Goal: Task Accomplishment & Management: Manage account settings

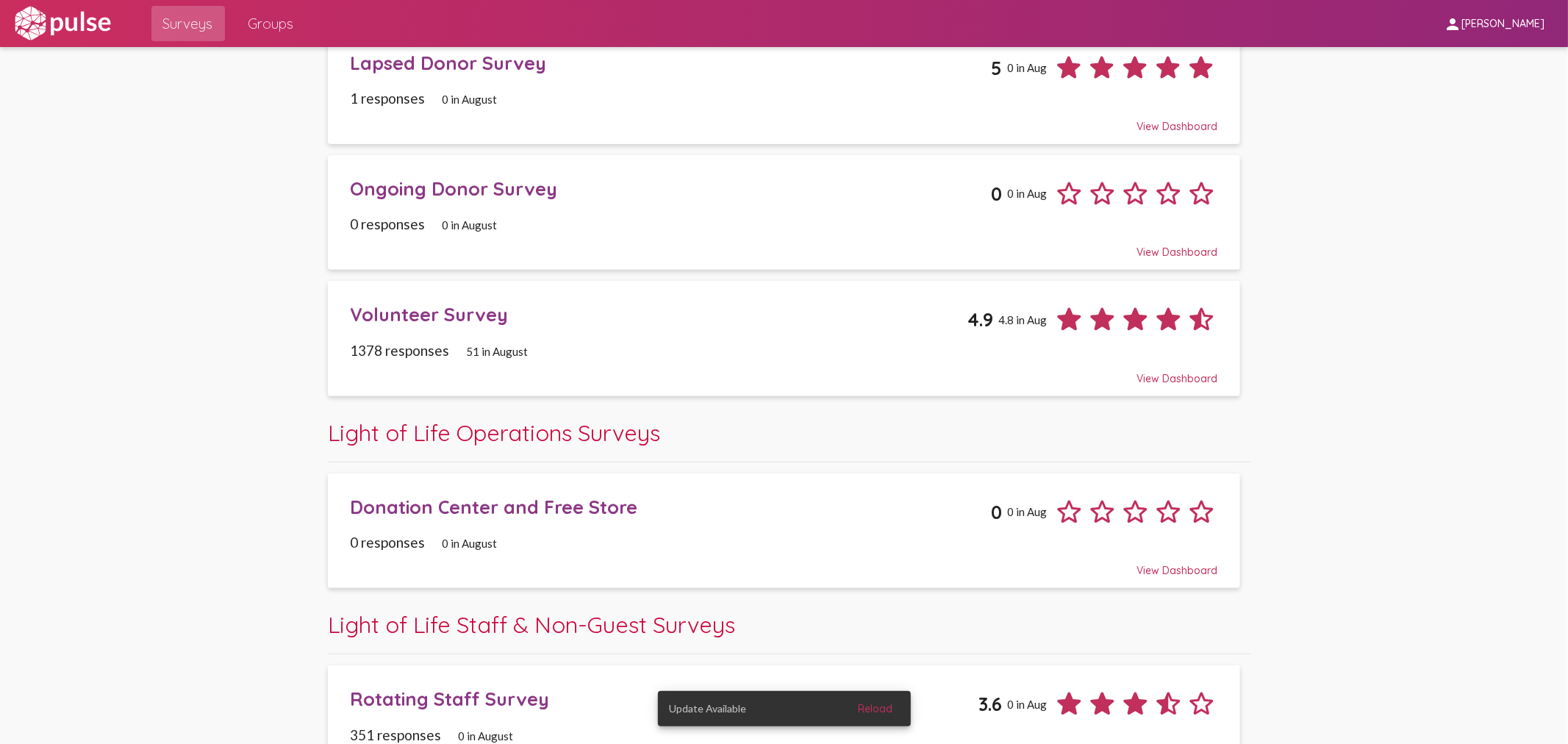
scroll to position [490, 0]
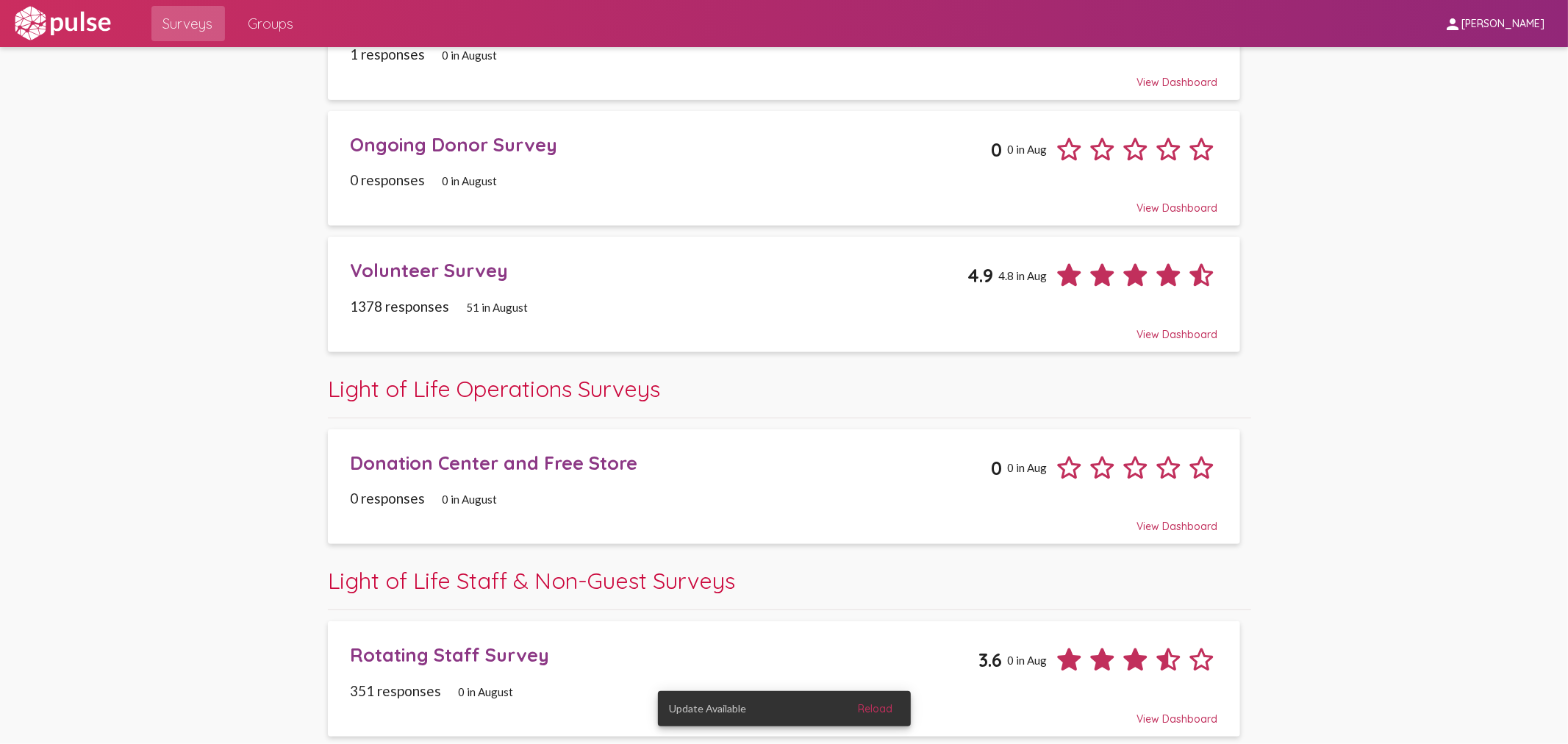
click at [516, 307] on span "51 in August" at bounding box center [497, 307] width 62 height 13
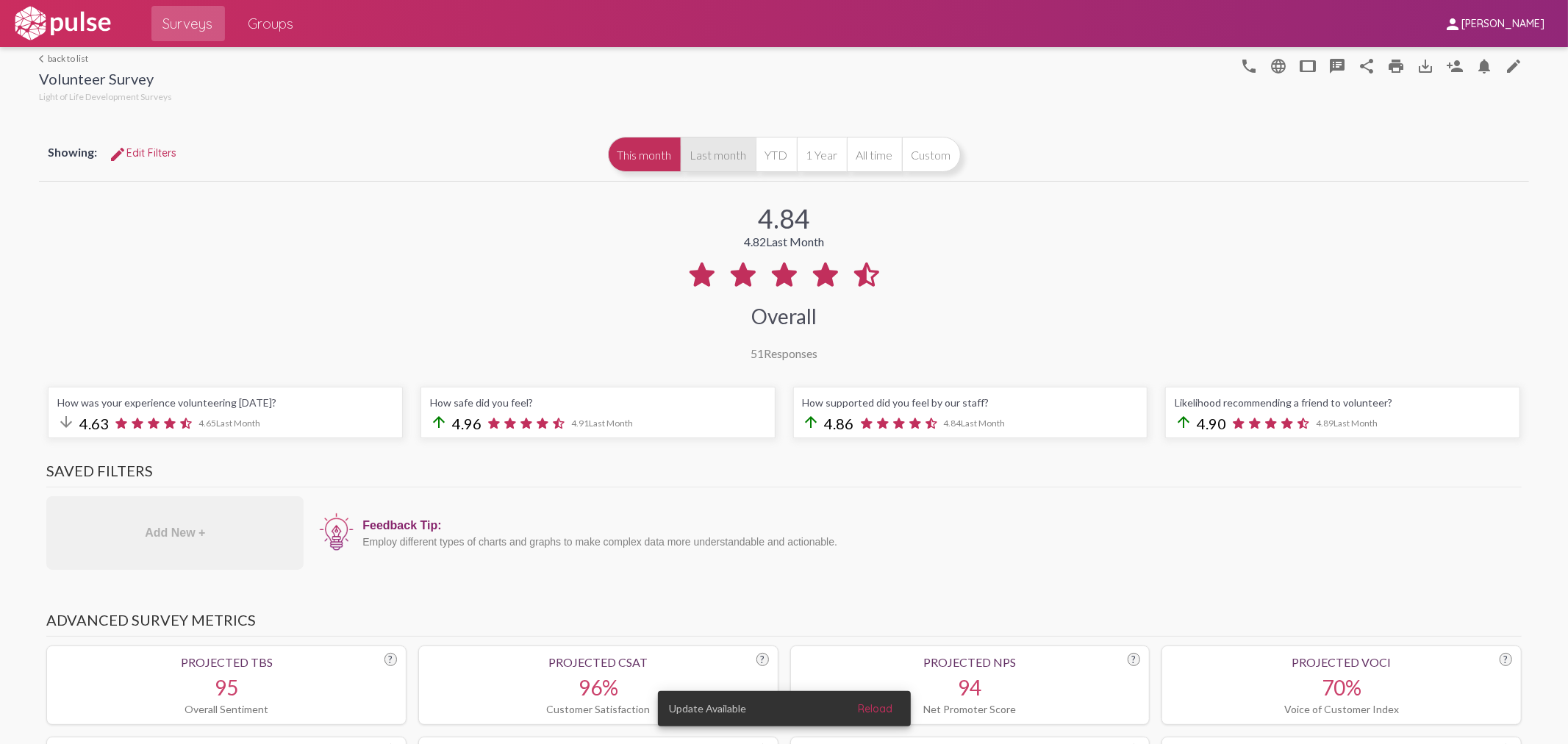
click at [702, 151] on button "Last month" at bounding box center [719, 155] width 75 height 35
click at [177, 16] on span "Surveys" at bounding box center [189, 23] width 50 height 26
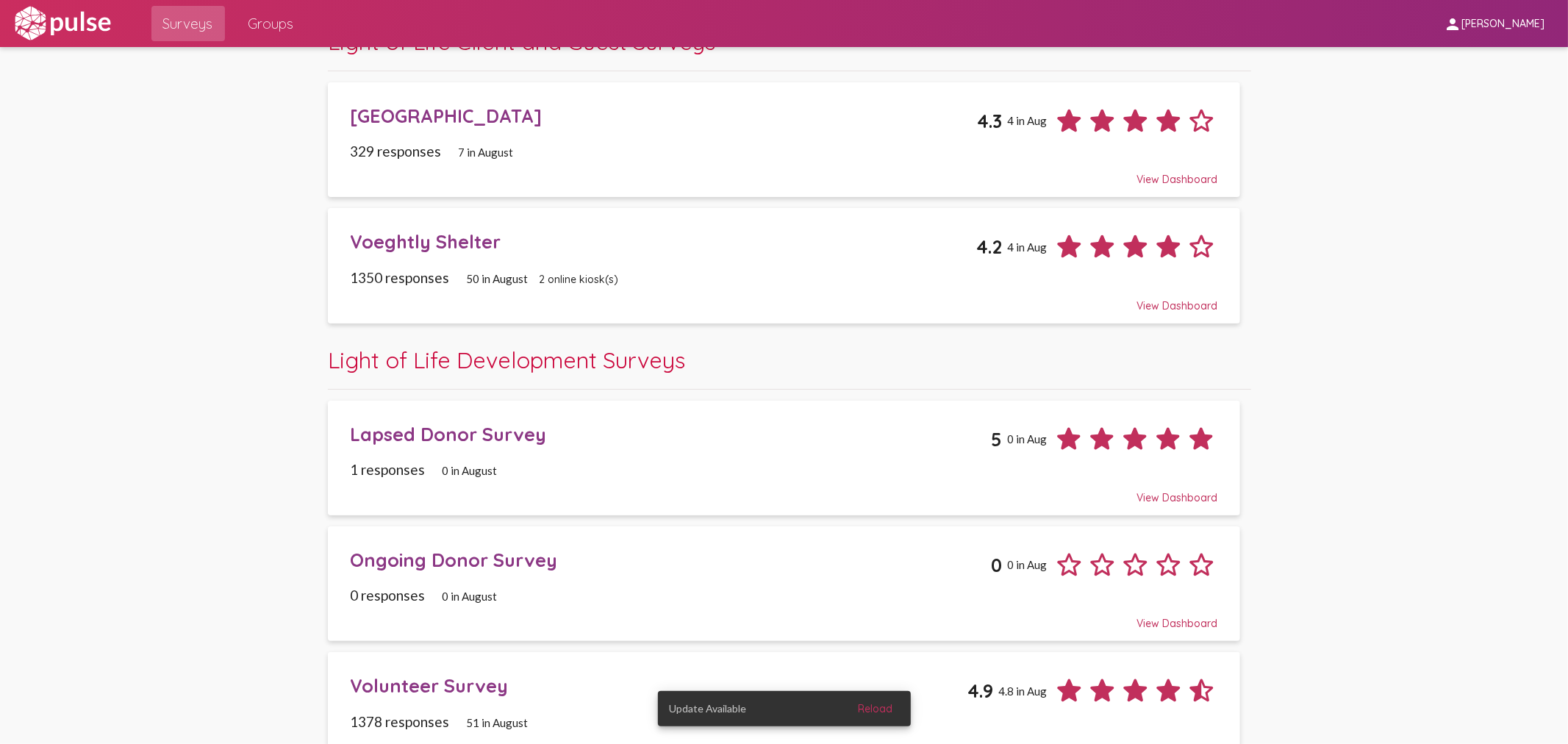
scroll to position [81, 0]
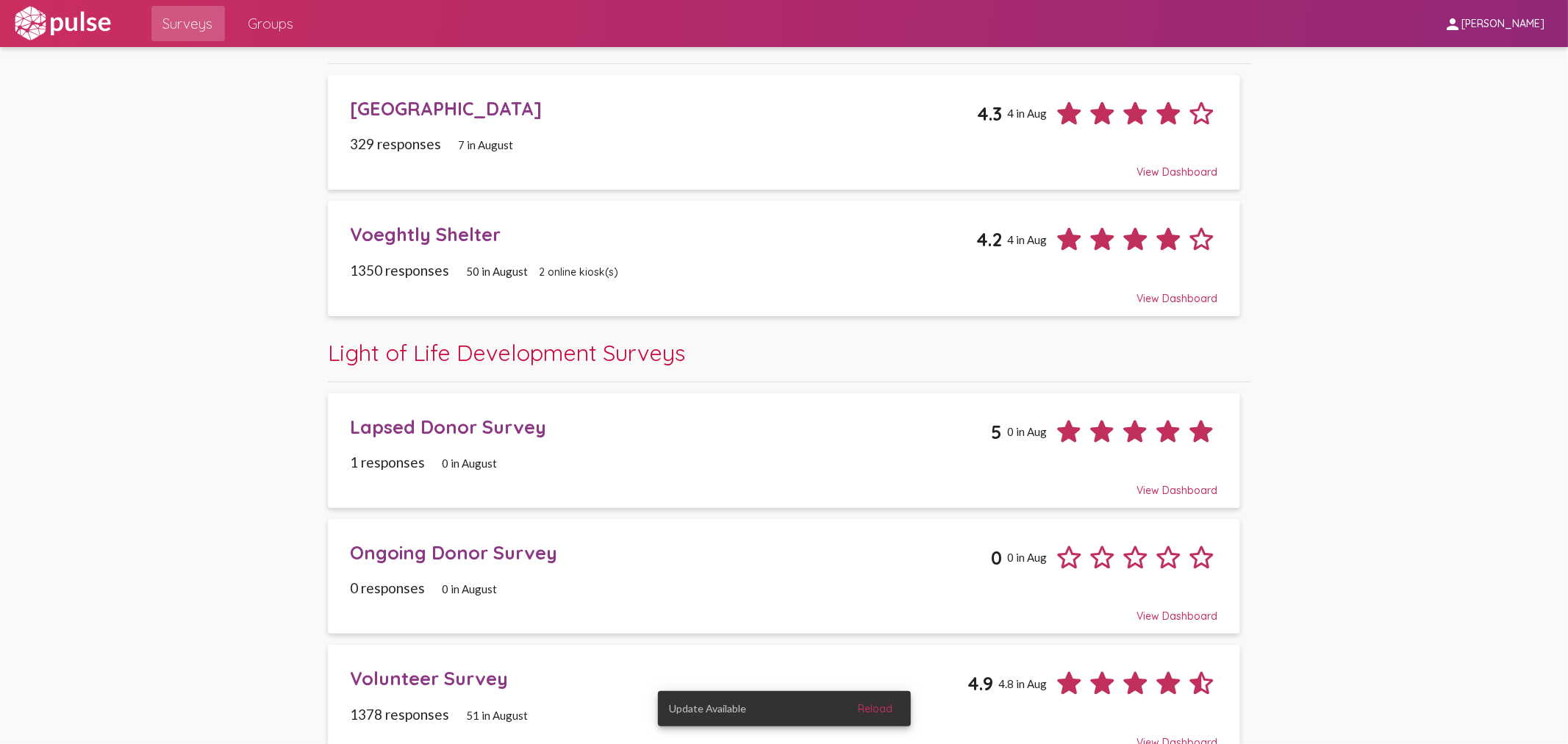
click at [476, 255] on div "Voeghtly Shelter 4.2 4 in Aug" at bounding box center [784, 233] width 868 height 44
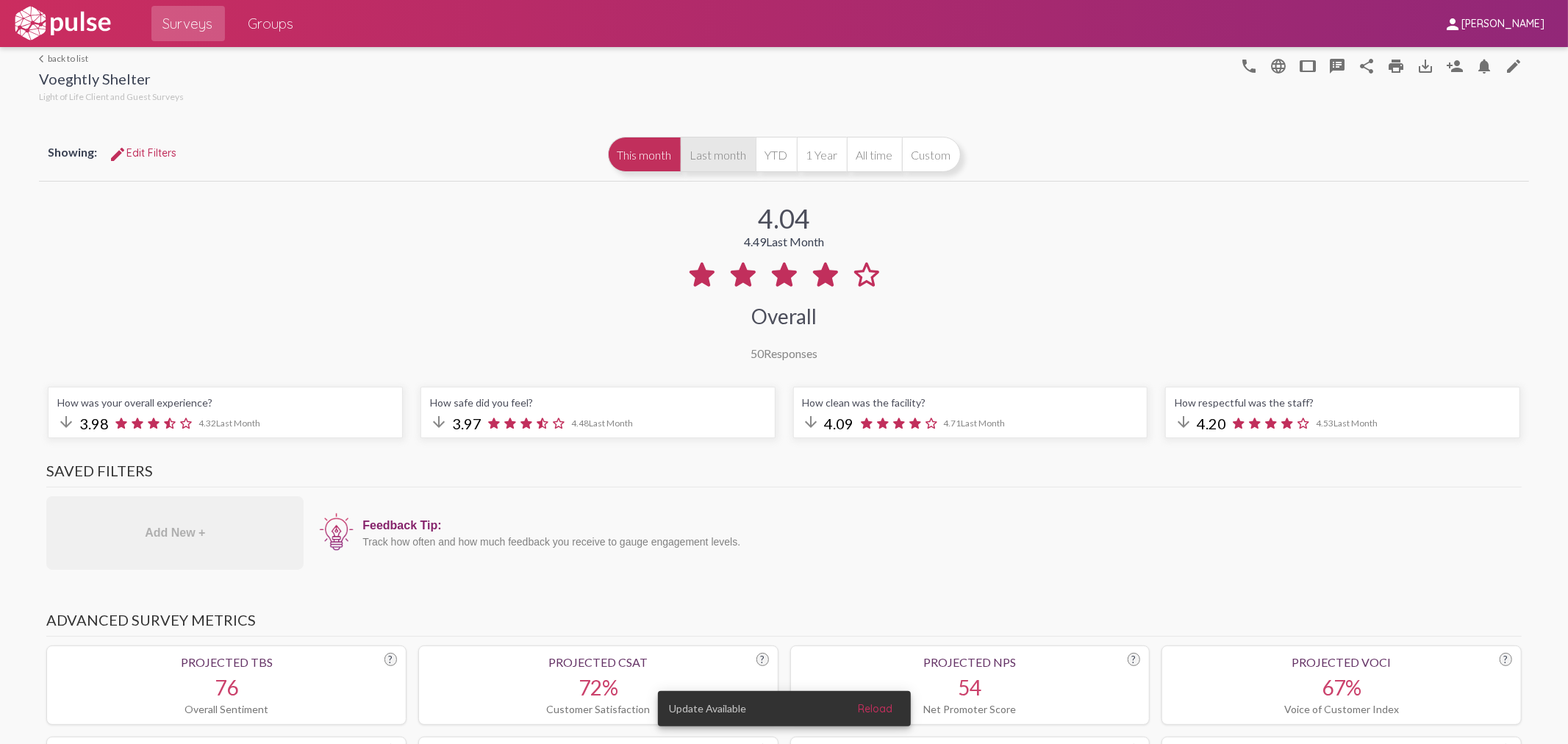
click at [694, 137] on button "Last month" at bounding box center [719, 155] width 75 height 35
click at [203, 22] on span "Surveys" at bounding box center [189, 23] width 50 height 26
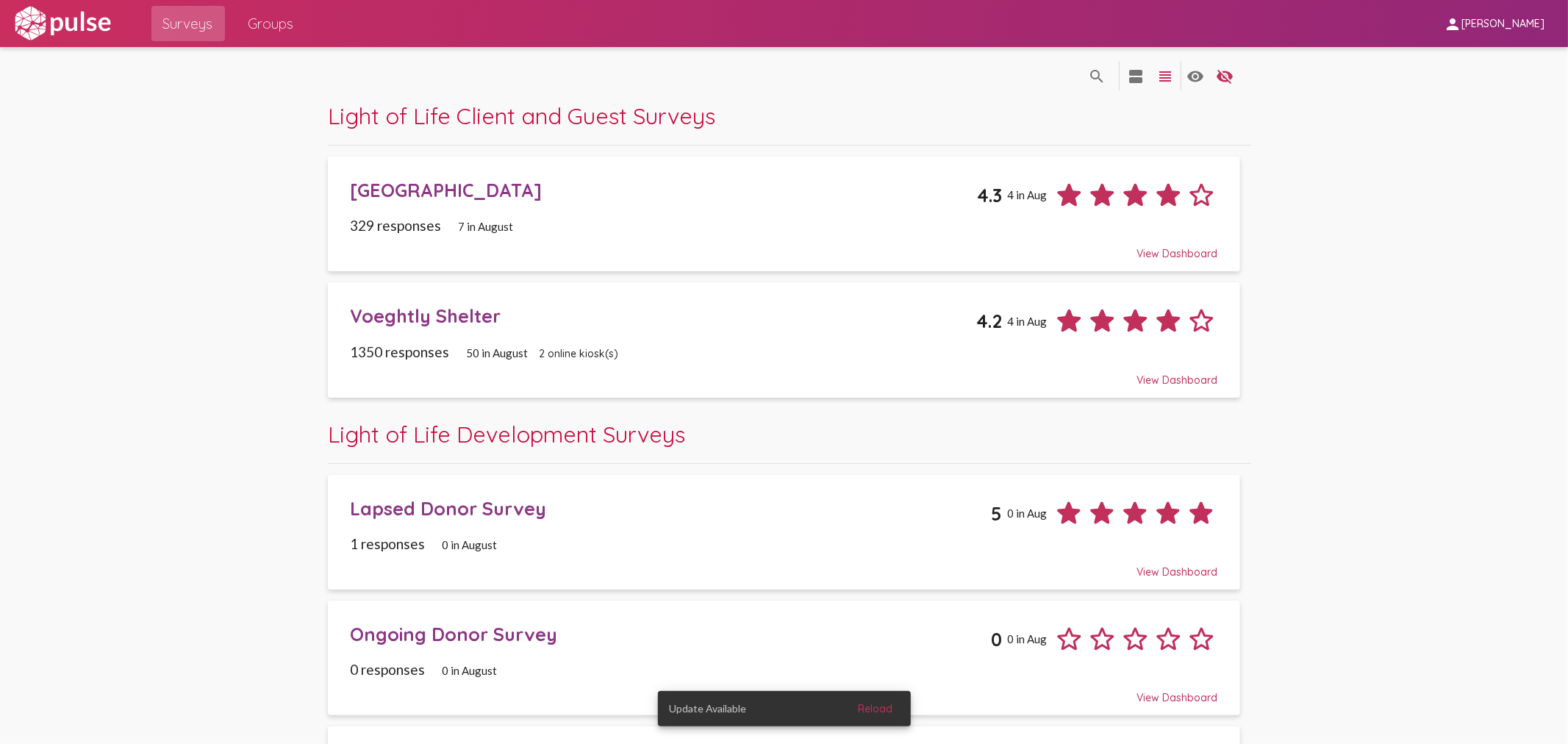
click at [497, 201] on div "[GEOGRAPHIC_DATA]" at bounding box center [663, 190] width 626 height 22
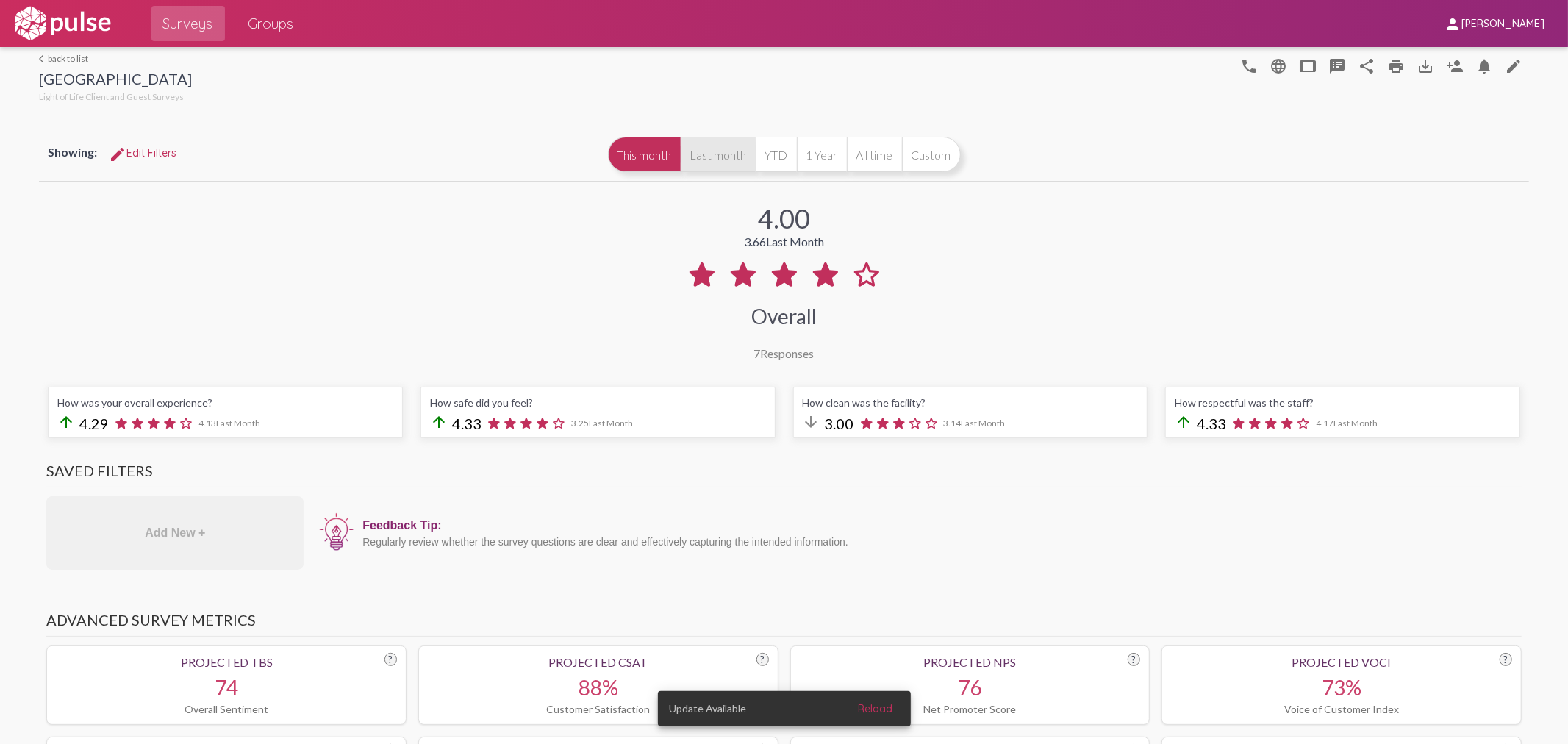
click at [718, 155] on button "Last month" at bounding box center [719, 155] width 75 height 35
click at [881, 151] on button "All time" at bounding box center [875, 155] width 55 height 35
click at [647, 164] on button "This month" at bounding box center [645, 155] width 73 height 35
click at [189, 35] on span "Surveys" at bounding box center [189, 23] width 50 height 26
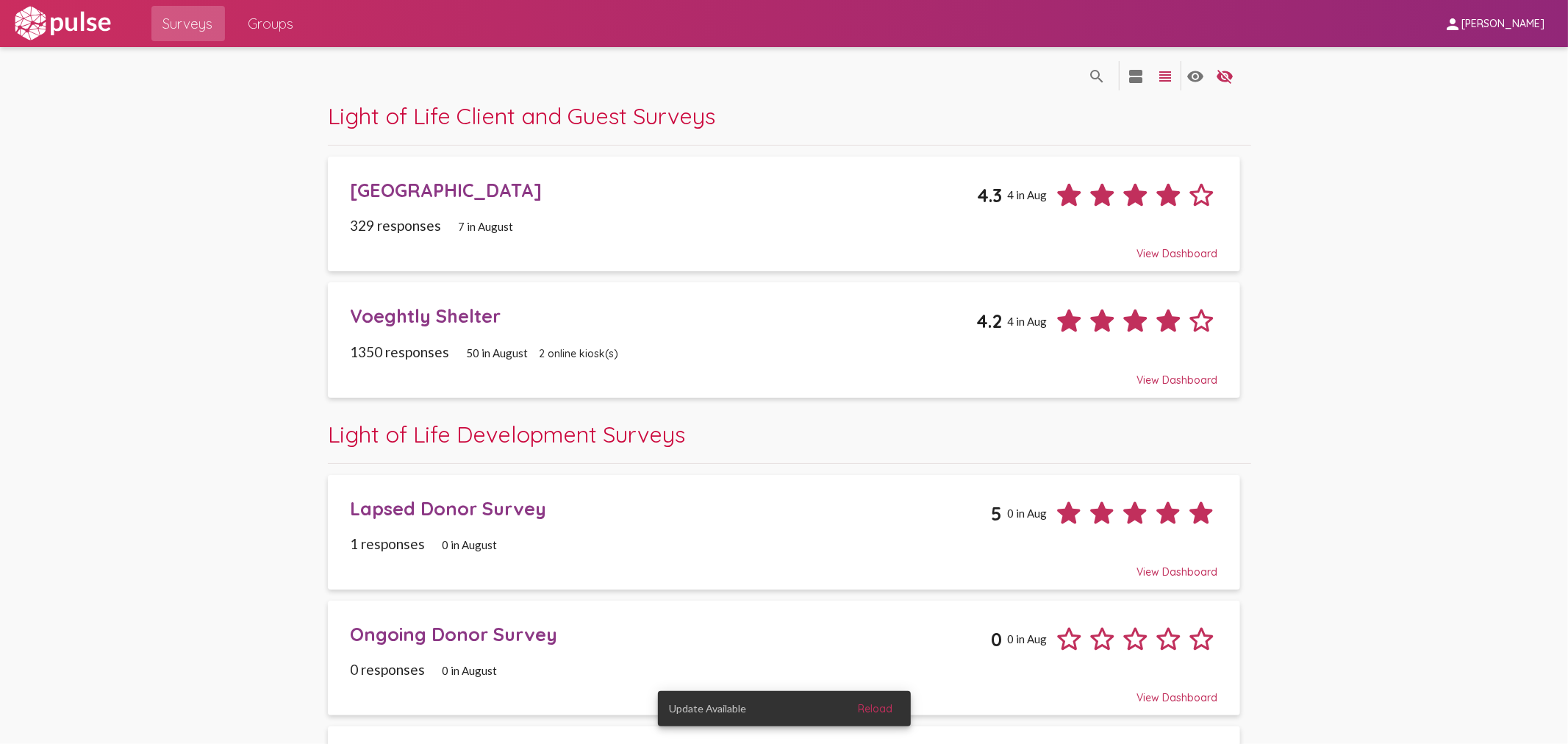
click at [469, 328] on div "Voeghtly Shelter 4.2 4 in Aug" at bounding box center [784, 315] width 868 height 44
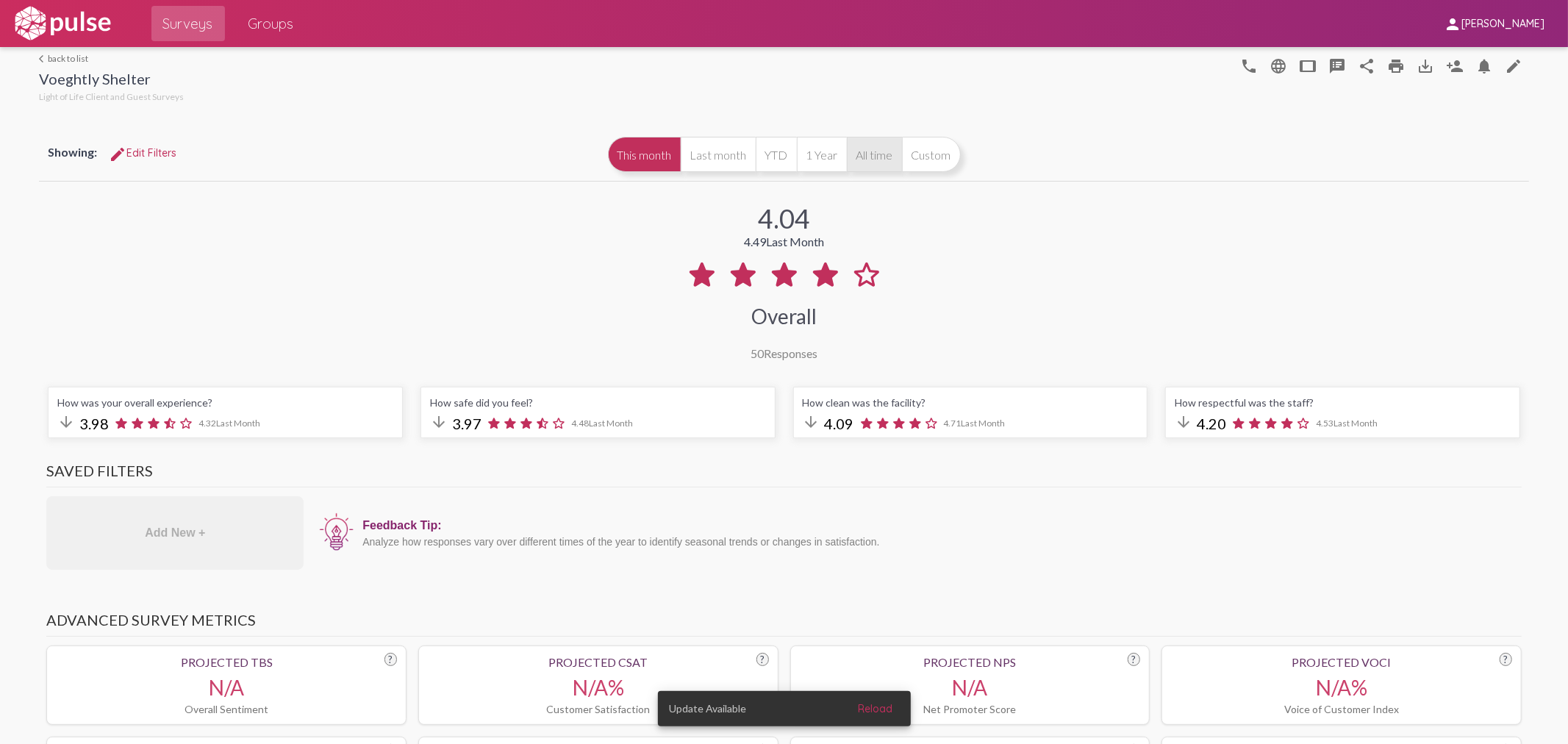
click at [863, 161] on button "All time" at bounding box center [875, 155] width 55 height 35
click at [1505, 64] on mat-icon "edit" at bounding box center [1514, 65] width 18 height 18
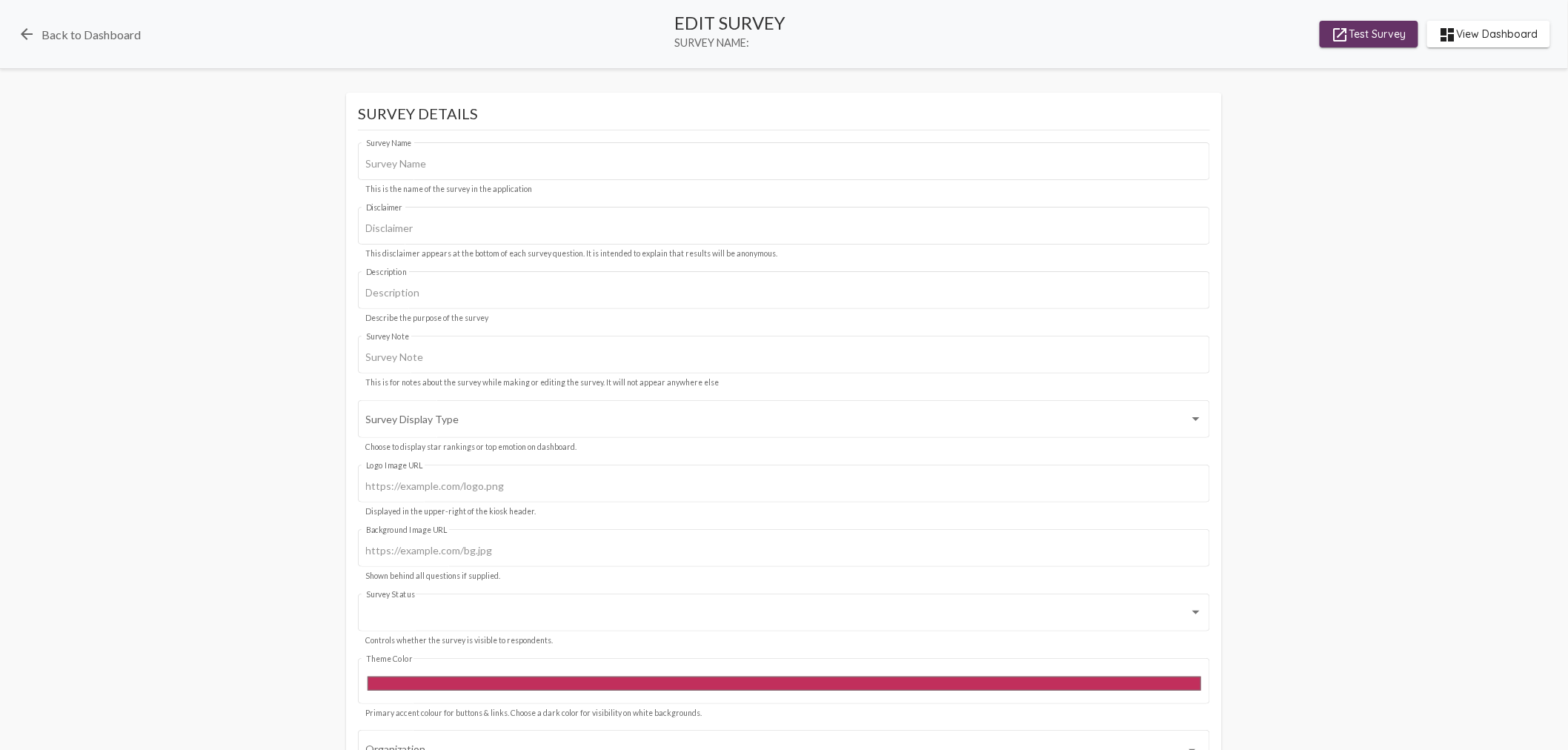
type input "Voeghtly Shelter"
type input "We value your privacy, your identity will remain anonymous."
type input "#c12f5c"
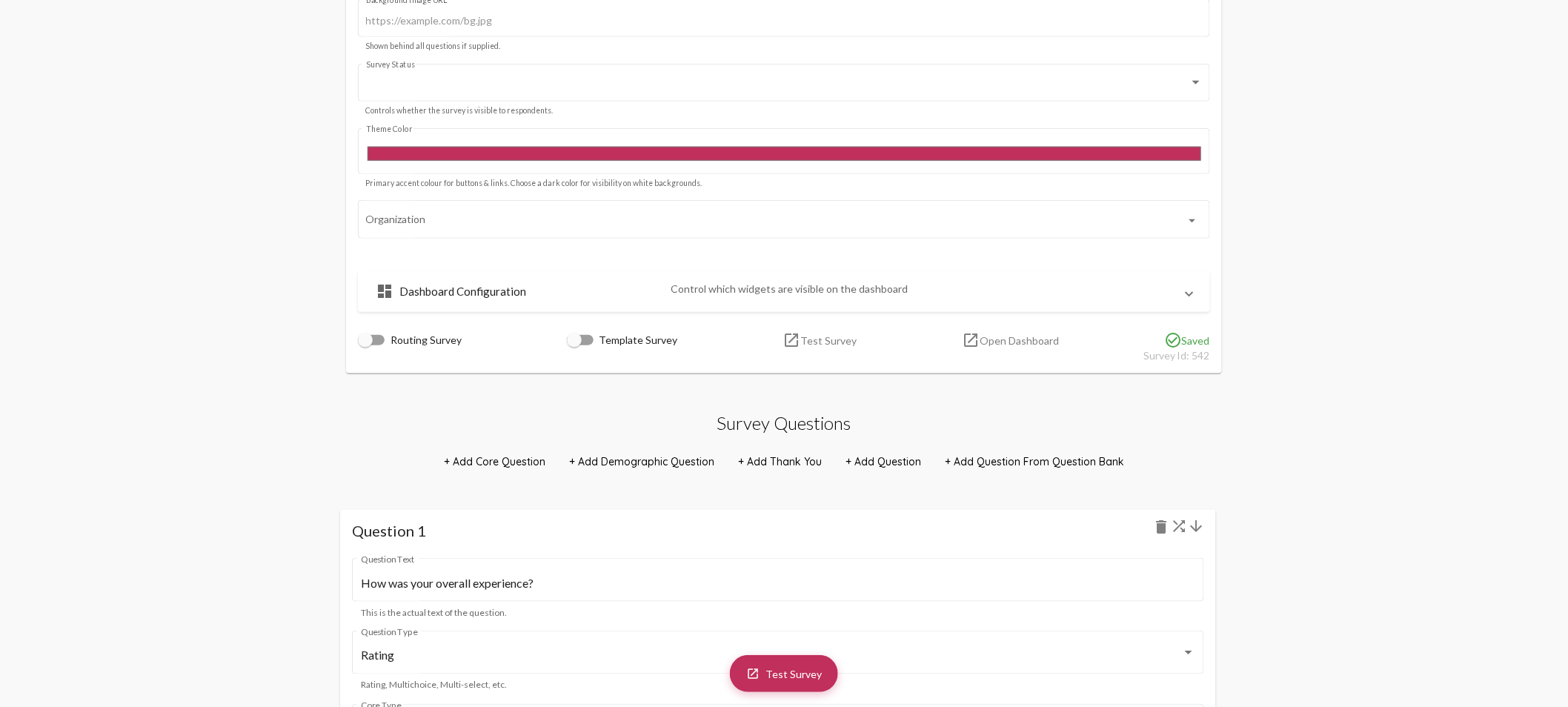
scroll to position [575, 0]
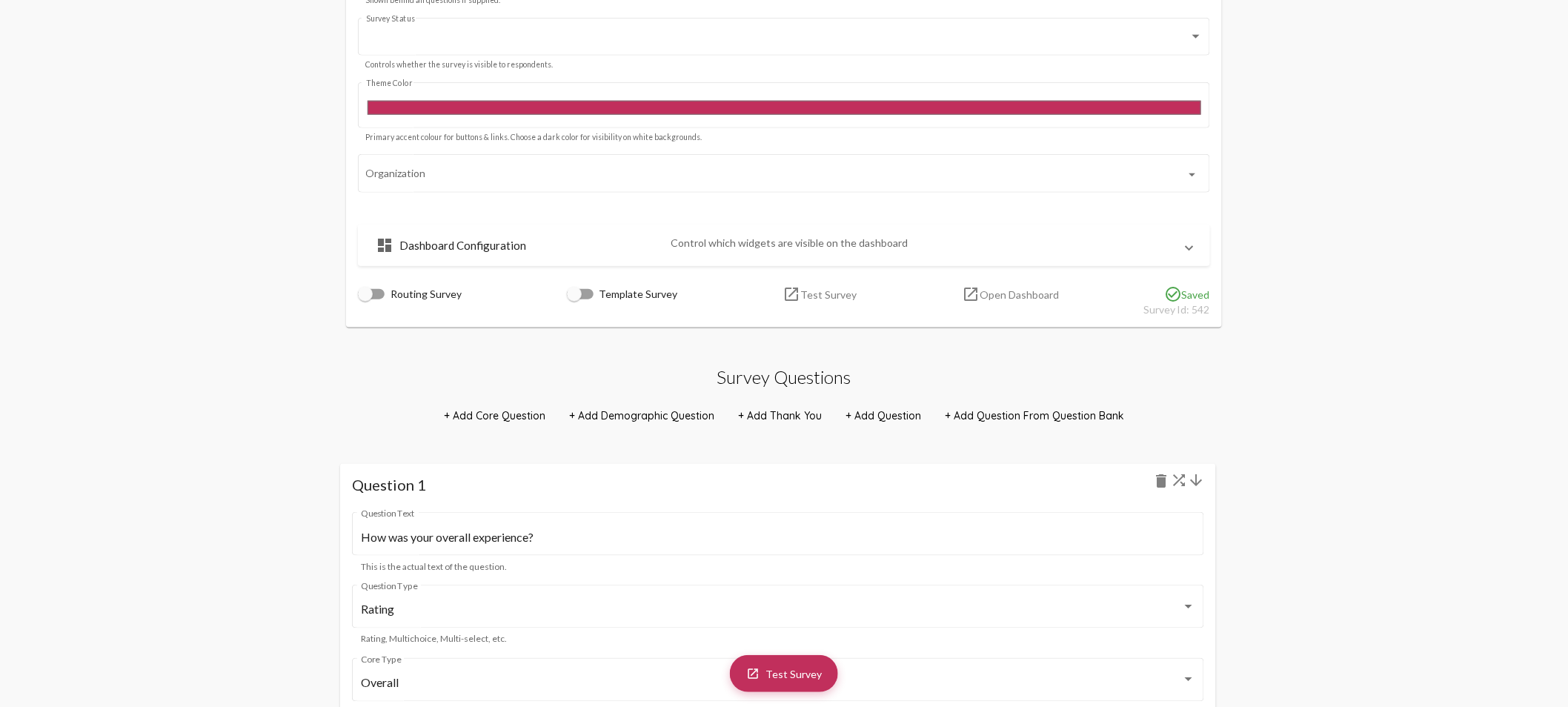
click at [1198, 253] on mat-expansion-panel-header "dashboard Dashboard Configuration Control which widgets are visible on the dash…" at bounding box center [784, 245] width 852 height 41
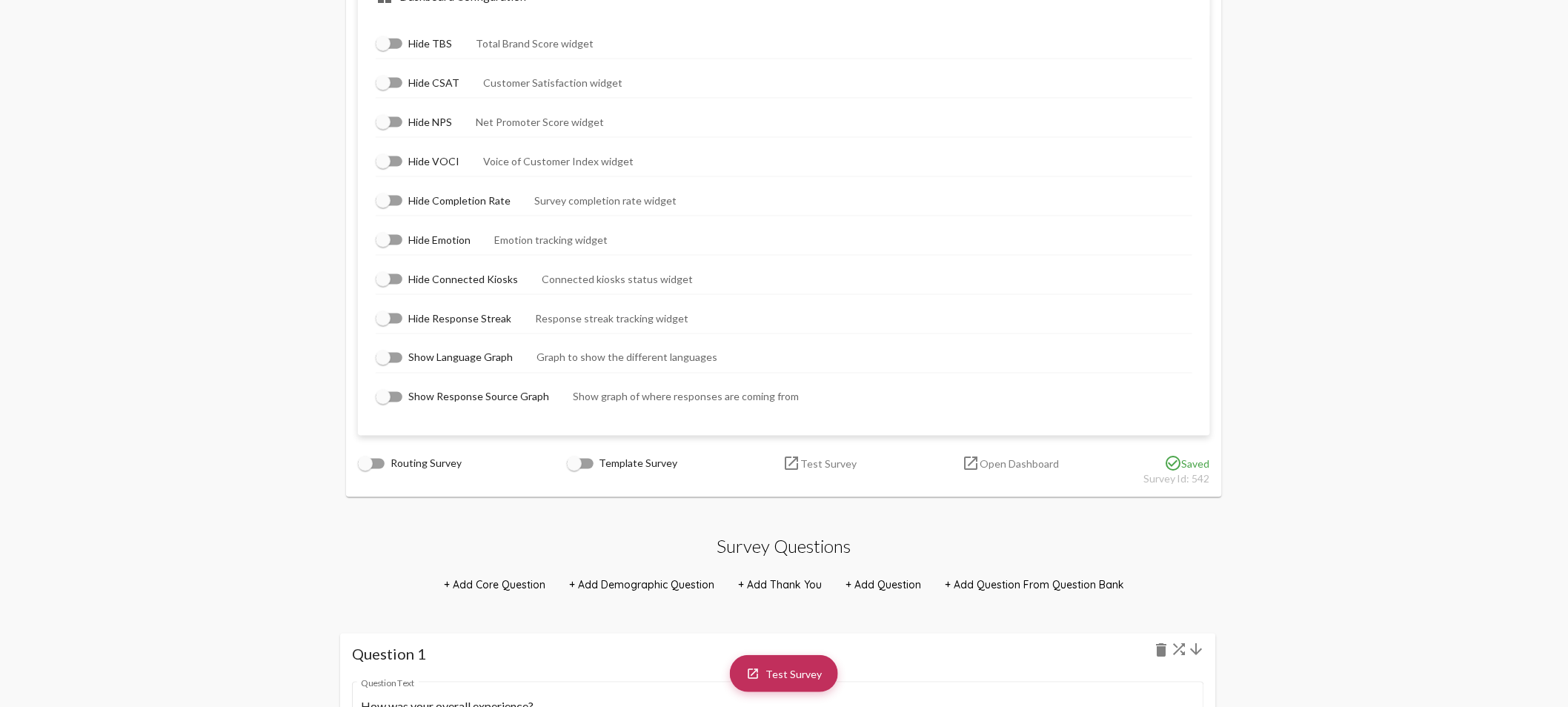
scroll to position [658, 0]
